Goal: Transaction & Acquisition: Book appointment/travel/reservation

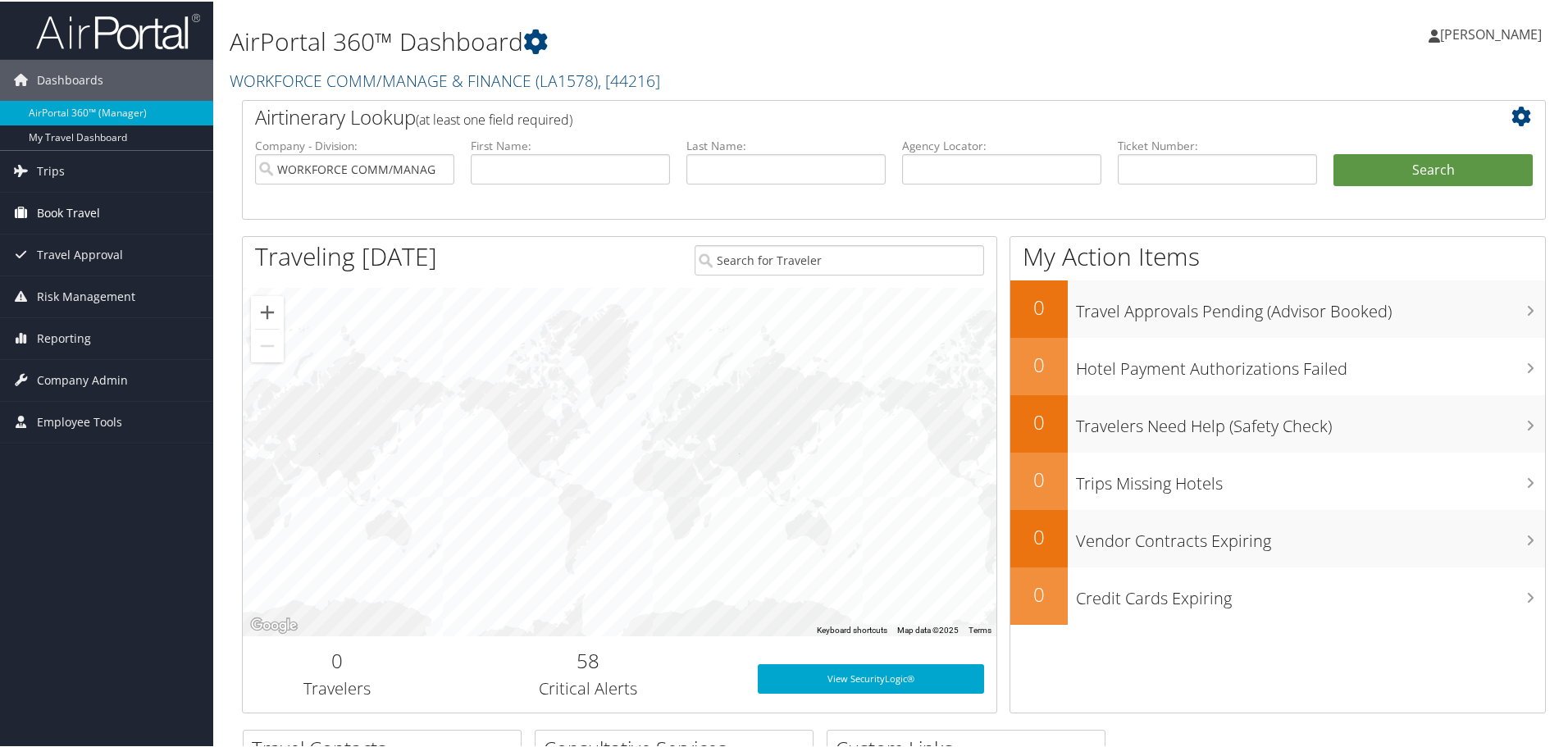
click at [74, 214] on span "Book Travel" at bounding box center [68, 211] width 63 height 41
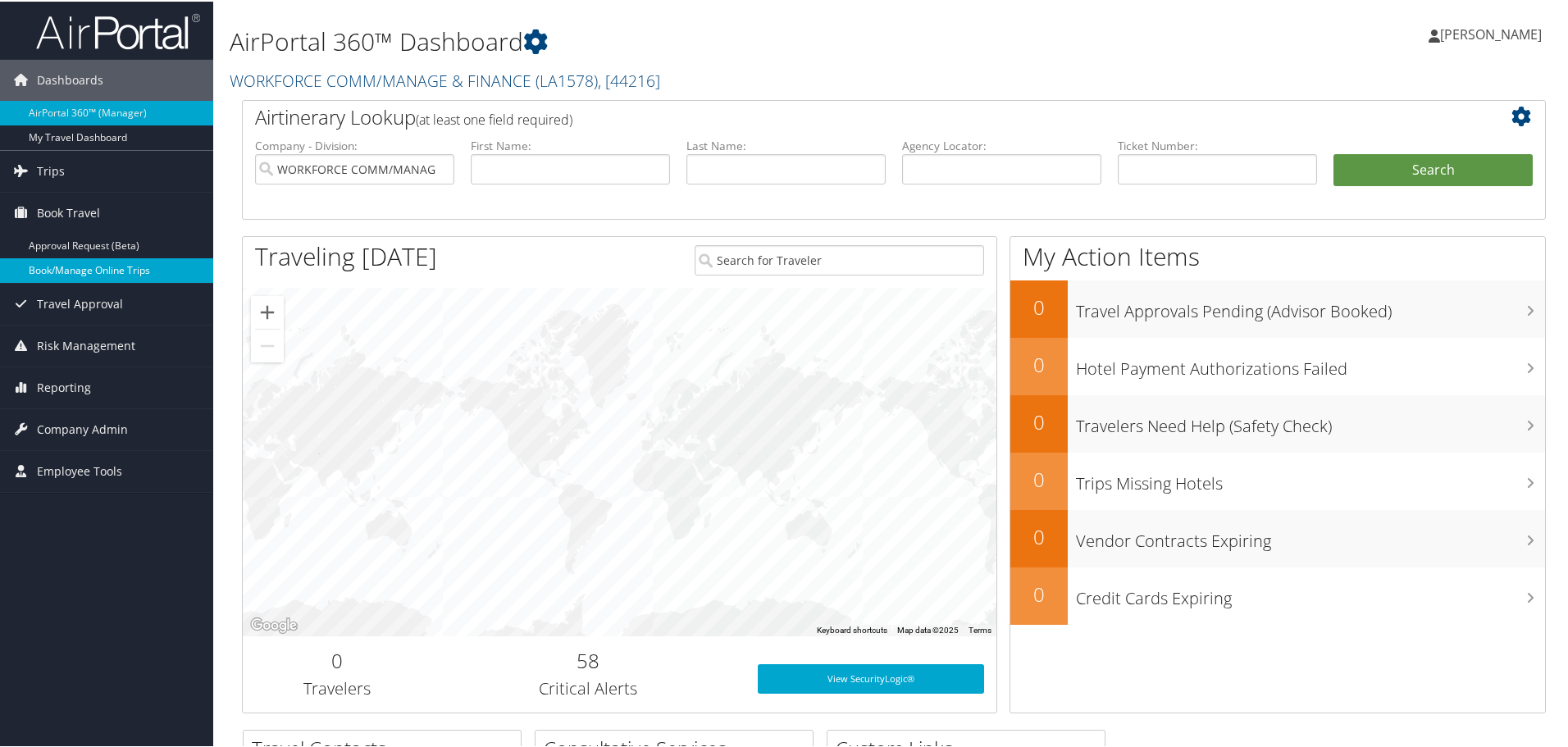
click at [77, 263] on link "Book/Manage Online Trips" at bounding box center [107, 269] width 213 height 25
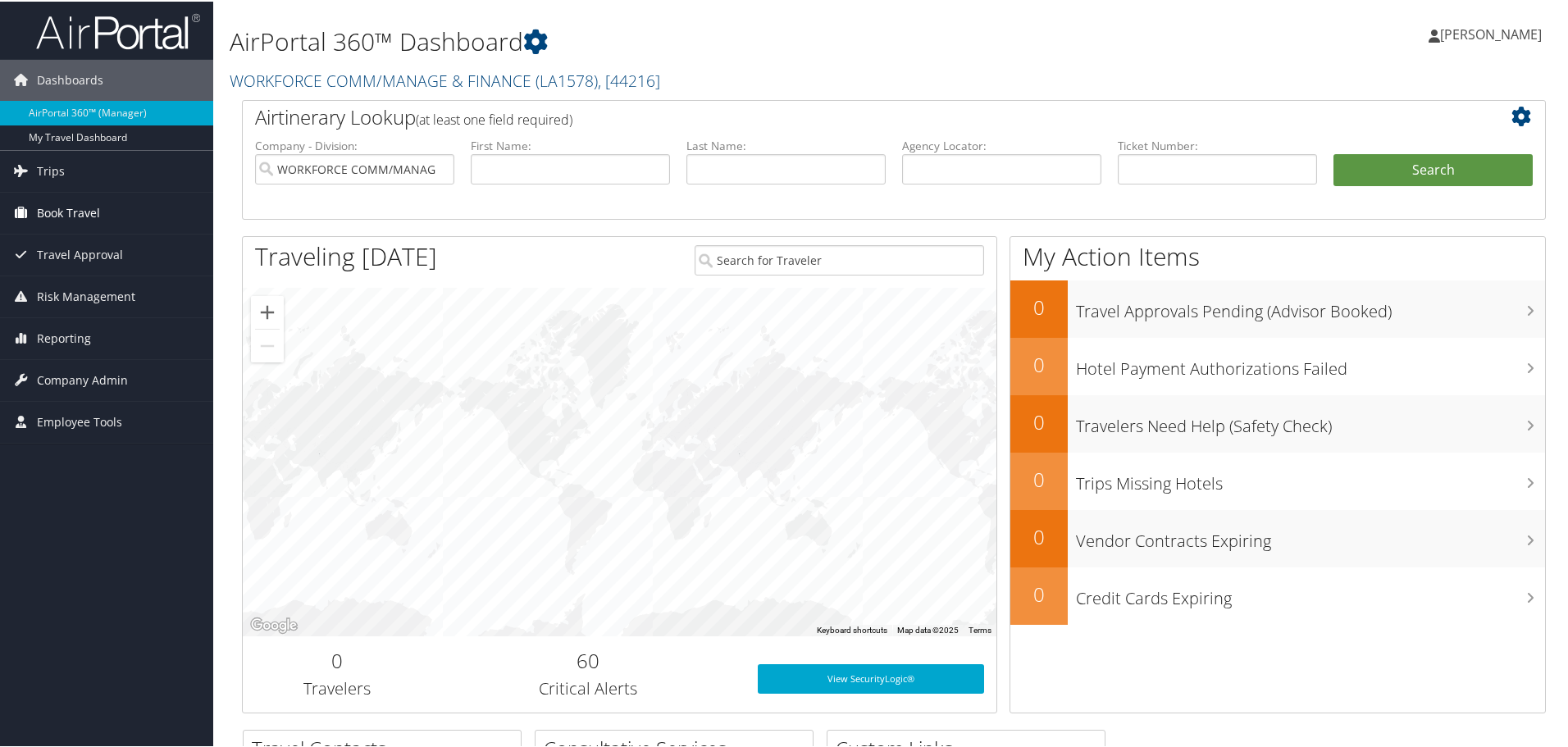
click at [74, 209] on span "Book Travel" at bounding box center [68, 211] width 63 height 41
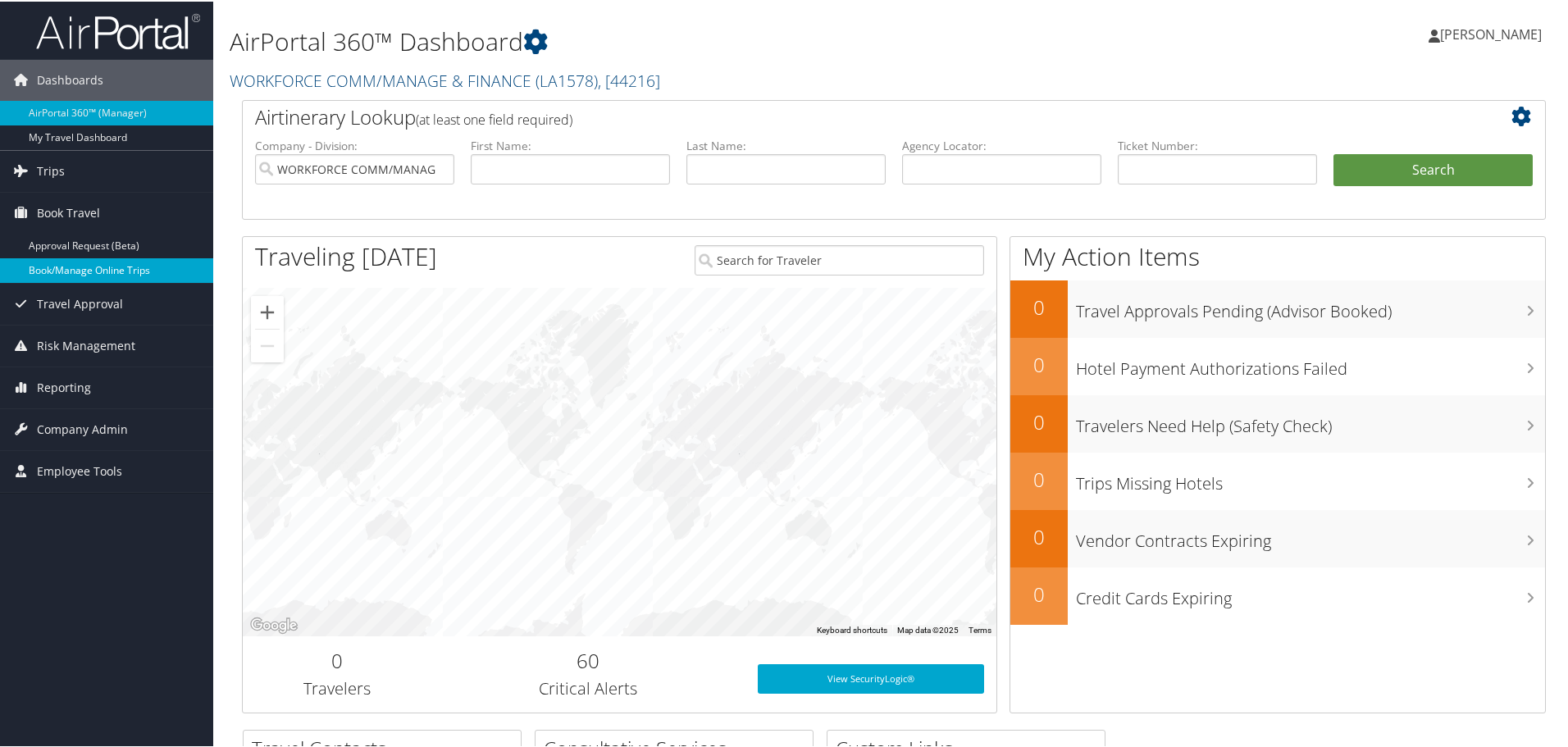
click at [101, 267] on link "Book/Manage Online Trips" at bounding box center [107, 269] width 213 height 25
